Goal: Task Accomplishment & Management: Manage account settings

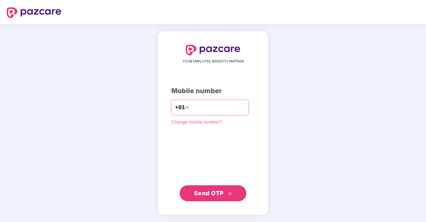
click at [198, 104] on input "number" at bounding box center [217, 107] width 55 height 11
type input "**********"
click at [218, 195] on span "Send OTP" at bounding box center [209, 192] width 30 height 7
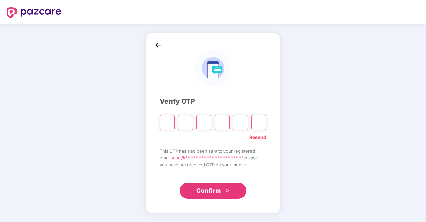
type input "*"
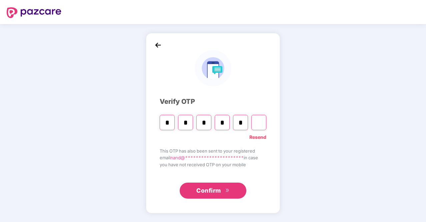
type input "*"
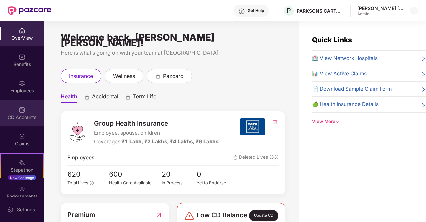
click at [21, 112] on img at bounding box center [22, 109] width 7 height 7
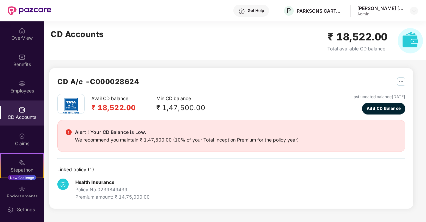
click at [404, 79] on img "button" at bounding box center [401, 81] width 8 height 8
click at [382, 95] on div "CD Statement" at bounding box center [385, 95] width 31 height 7
click at [21, 89] on div "Employees" at bounding box center [22, 90] width 44 height 7
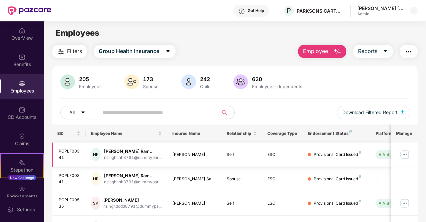
click at [407, 154] on img at bounding box center [404, 154] width 11 height 11
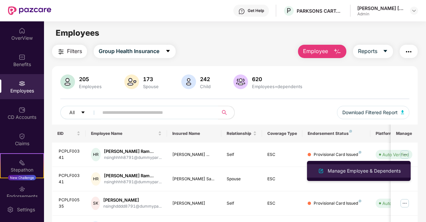
click at [373, 168] on div "Manage Employee & Dependents" at bounding box center [364, 170] width 76 height 7
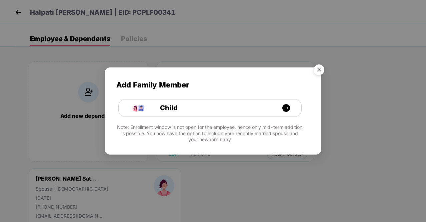
click at [320, 69] on img "Close" at bounding box center [319, 70] width 19 height 19
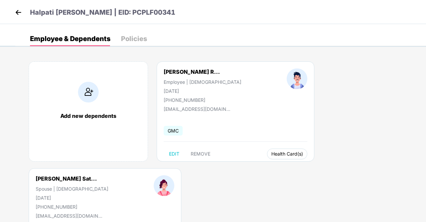
drag, startPoint x: 259, startPoint y: 152, endPoint x: 315, endPoint y: 134, distance: 58.7
click at [315, 134] on div "Add new dependents [PERSON_NAME] R... Employee | [DEMOGRAPHIC_DATA] [DATE] [PHO…" at bounding box center [220, 167] width 410 height 233
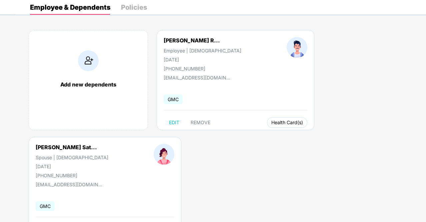
scroll to position [63, 0]
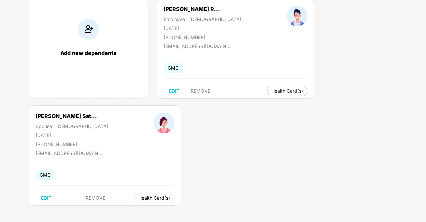
click at [147, 199] on span "Health Card(s)" at bounding box center [154, 197] width 32 height 3
click at [271, 89] on span "Health Card(s)" at bounding box center [287, 90] width 32 height 3
click at [140, 197] on span "Health Card(s)" at bounding box center [154, 197] width 32 height 3
click at [147, 210] on span "Health Insurance(ESC)" at bounding box center [155, 210] width 58 height 7
